Goal: Connect with others: Connect with others

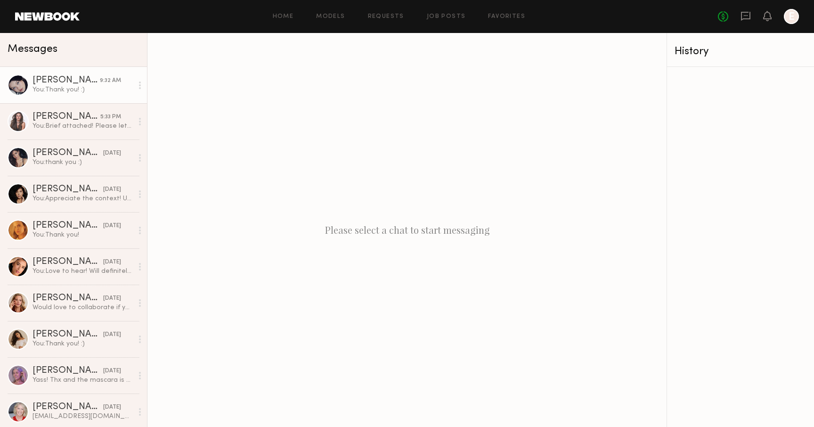
click at [64, 82] on div "[PERSON_NAME]" at bounding box center [66, 80] width 67 height 9
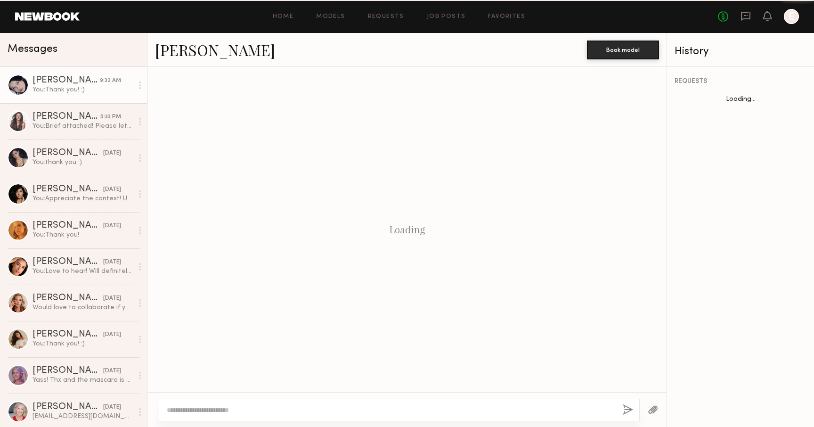
scroll to position [259, 0]
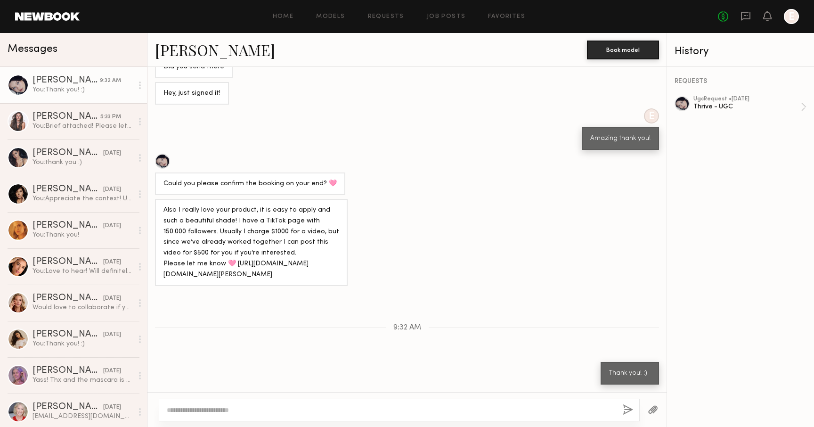
drag, startPoint x: 193, startPoint y: 216, endPoint x: 325, endPoint y: 219, distance: 132.0
click at [325, 219] on div "Also I really love your product, it is easy to apply and such a beautiful shade…" at bounding box center [252, 243] width 176 height 76
drag, startPoint x: 164, startPoint y: 266, endPoint x: 222, endPoint y: 272, distance: 58.8
click at [222, 272] on div "Also I really love your product, it is easy to apply and such a beautiful shade…" at bounding box center [252, 243] width 176 height 76
copy div "ttps://[DOMAIN_NAME][URL][DOMAIN_NAME][PERSON_NAME]"
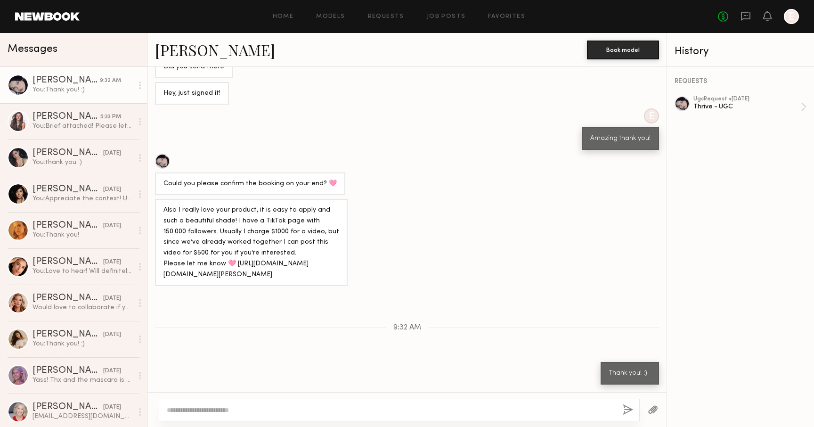
click at [772, 10] on div "No fees up to $5,000 E" at bounding box center [758, 16] width 81 height 15
click at [772, 19] on div "No fees up to $5,000 E" at bounding box center [758, 16] width 81 height 15
click at [769, 17] on icon at bounding box center [768, 15] width 8 height 7
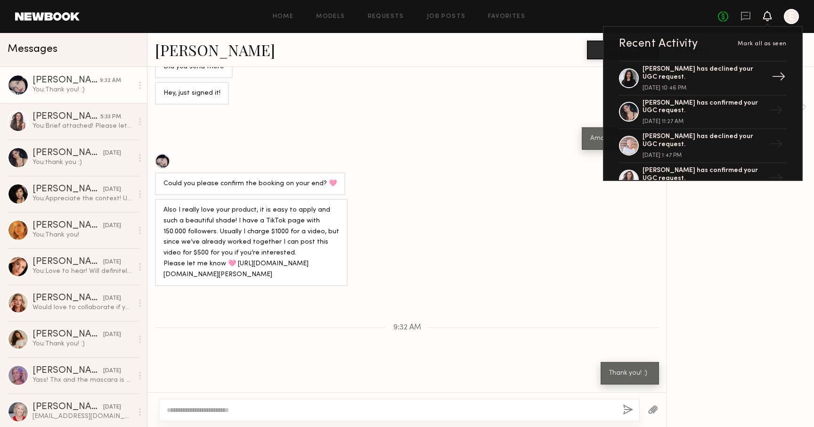
click at [728, 86] on div "[DATE] 10:46 PM" at bounding box center [704, 88] width 123 height 6
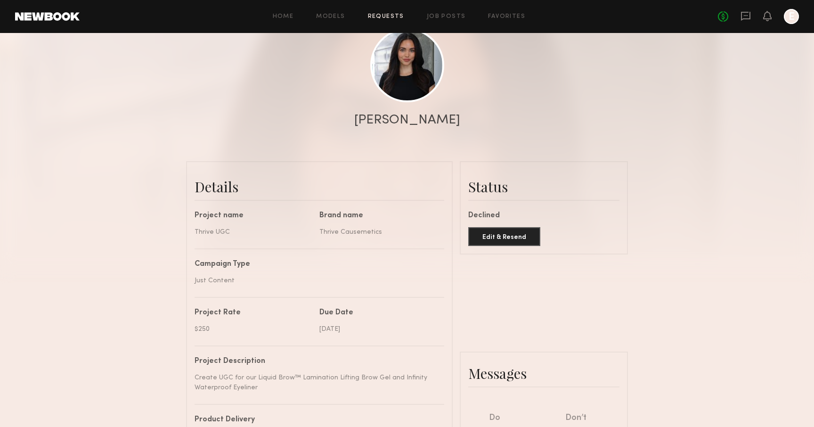
scroll to position [87, 0]
